Goal: Task Accomplishment & Management: Manage account settings

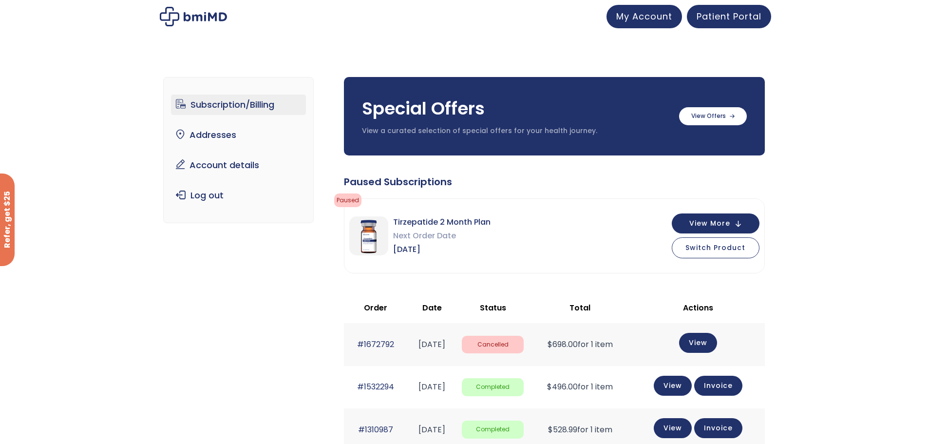
click at [189, 14] on img at bounding box center [193, 16] width 67 height 19
click at [713, 113] on label at bounding box center [713, 115] width 68 height 18
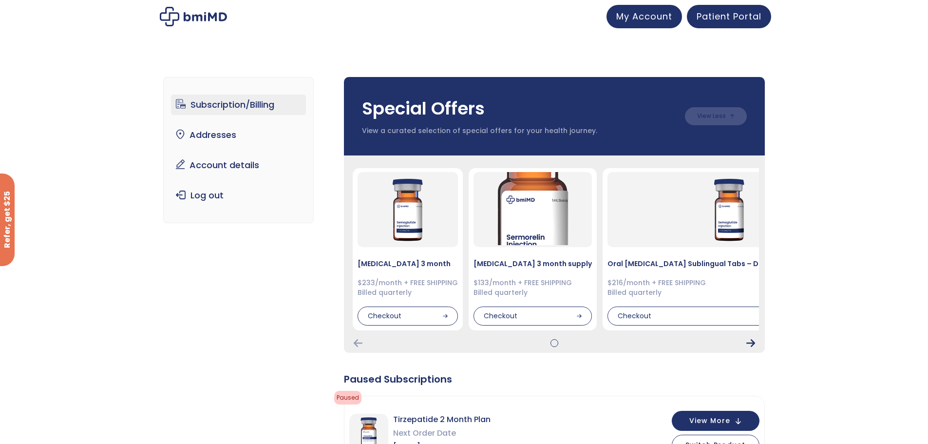
click at [750, 343] on icon "Next Card" at bounding box center [751, 343] width 9 height 8
click at [523, 210] on img at bounding box center [532, 207] width 73 height 73
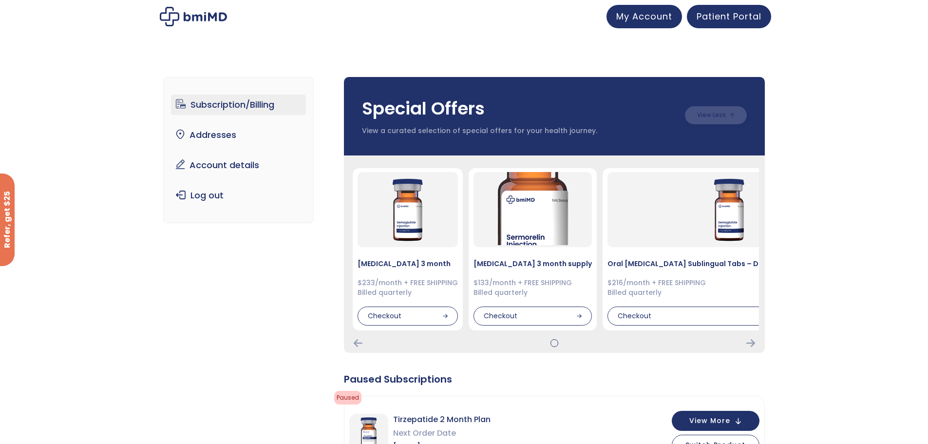
click at [701, 122] on label at bounding box center [716, 115] width 62 height 18
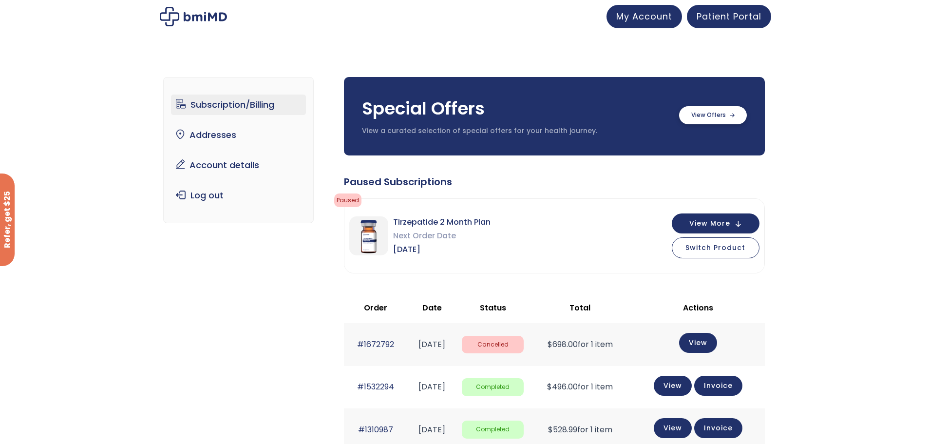
click at [701, 122] on label at bounding box center [713, 115] width 68 height 18
